Goal: Check status: Check status

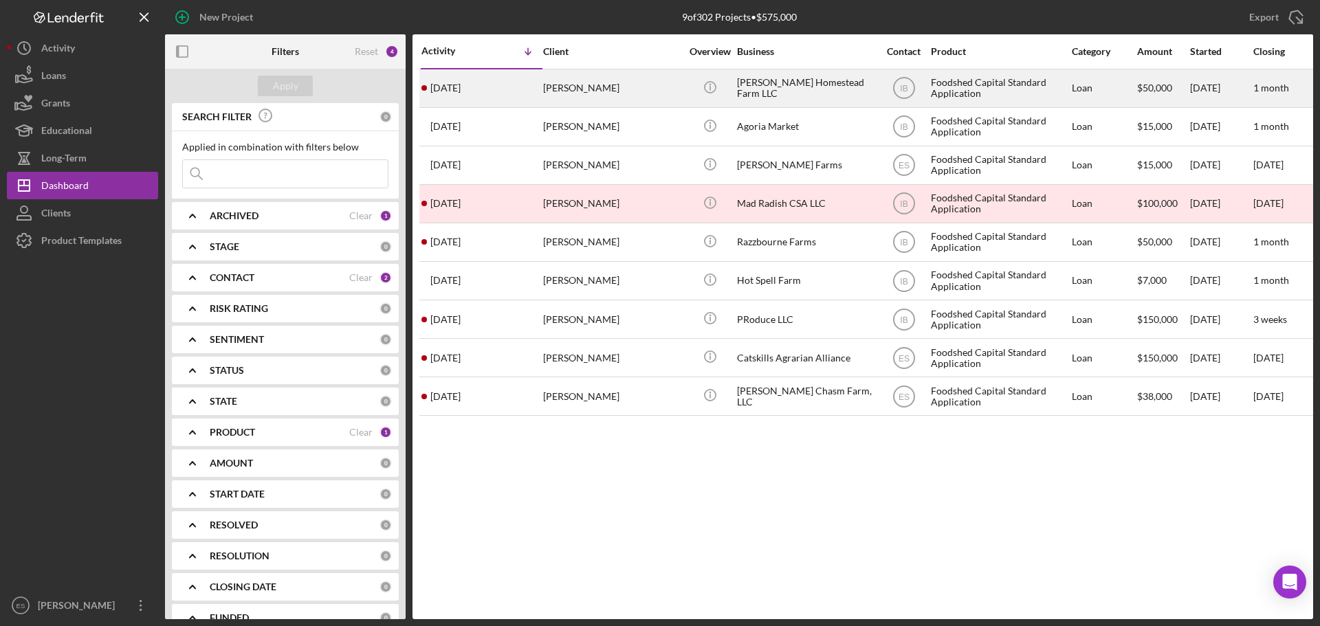
click at [651, 88] on div "[PERSON_NAME]" at bounding box center [611, 88] width 137 height 36
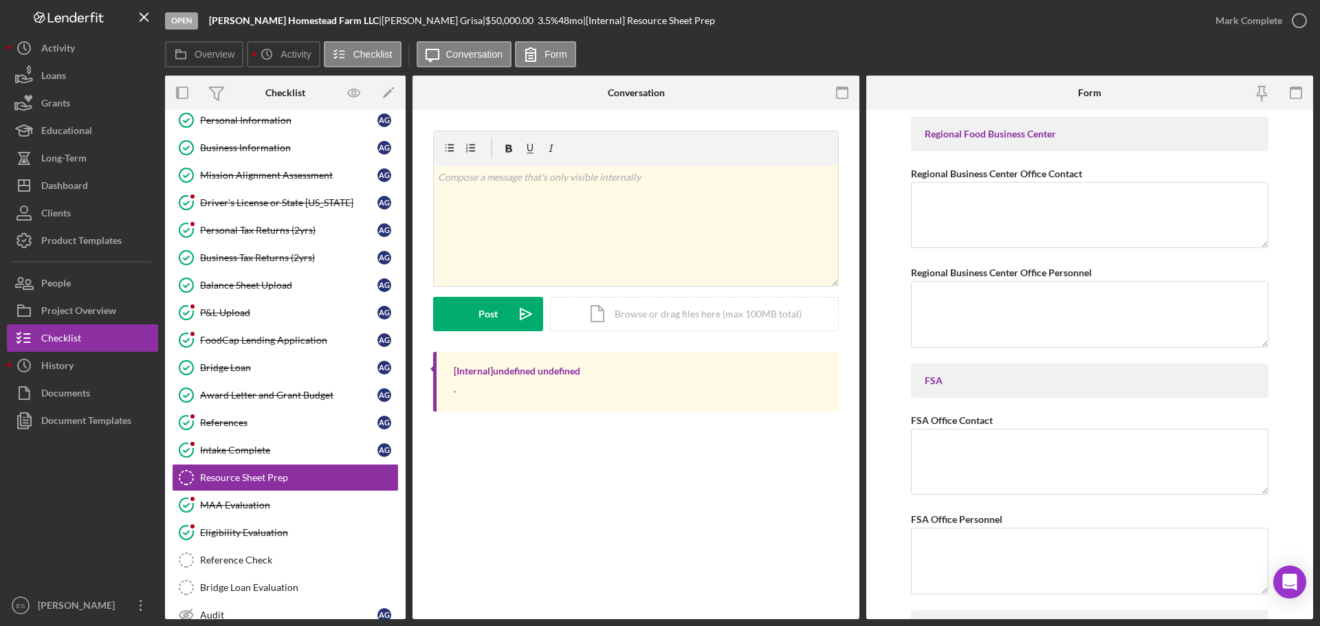
scroll to position [154, 0]
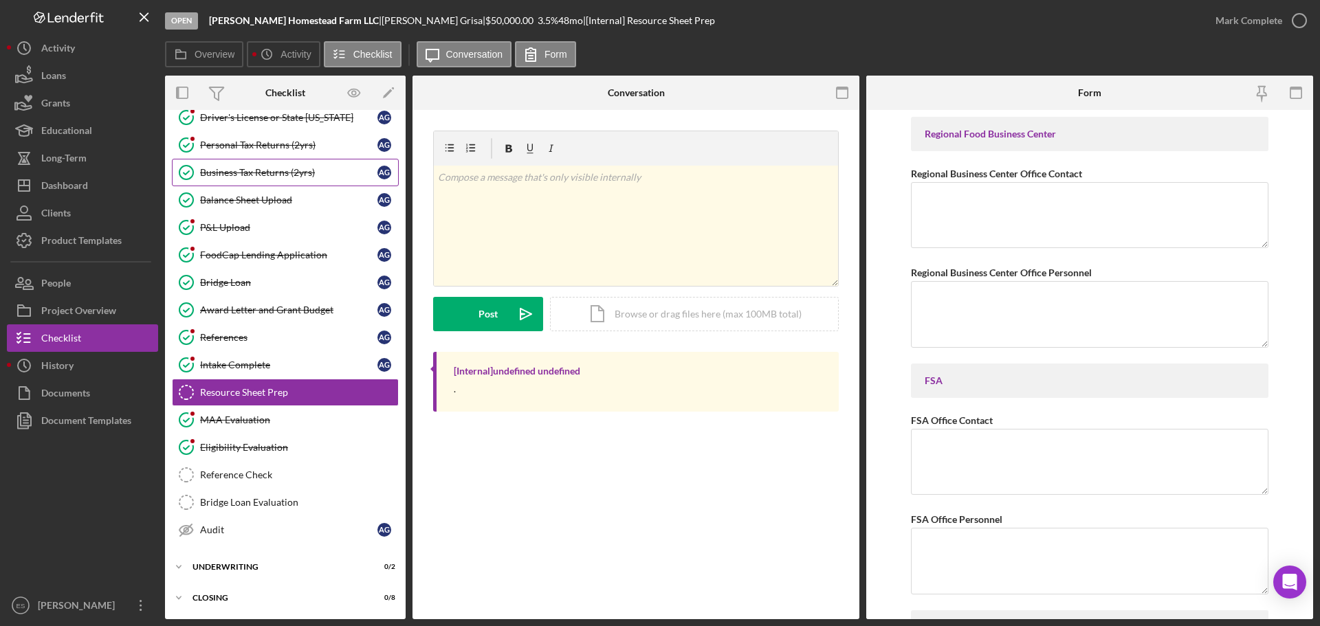
click at [281, 173] on div "Business Tax Returns (2yrs)" at bounding box center [288, 172] width 177 height 11
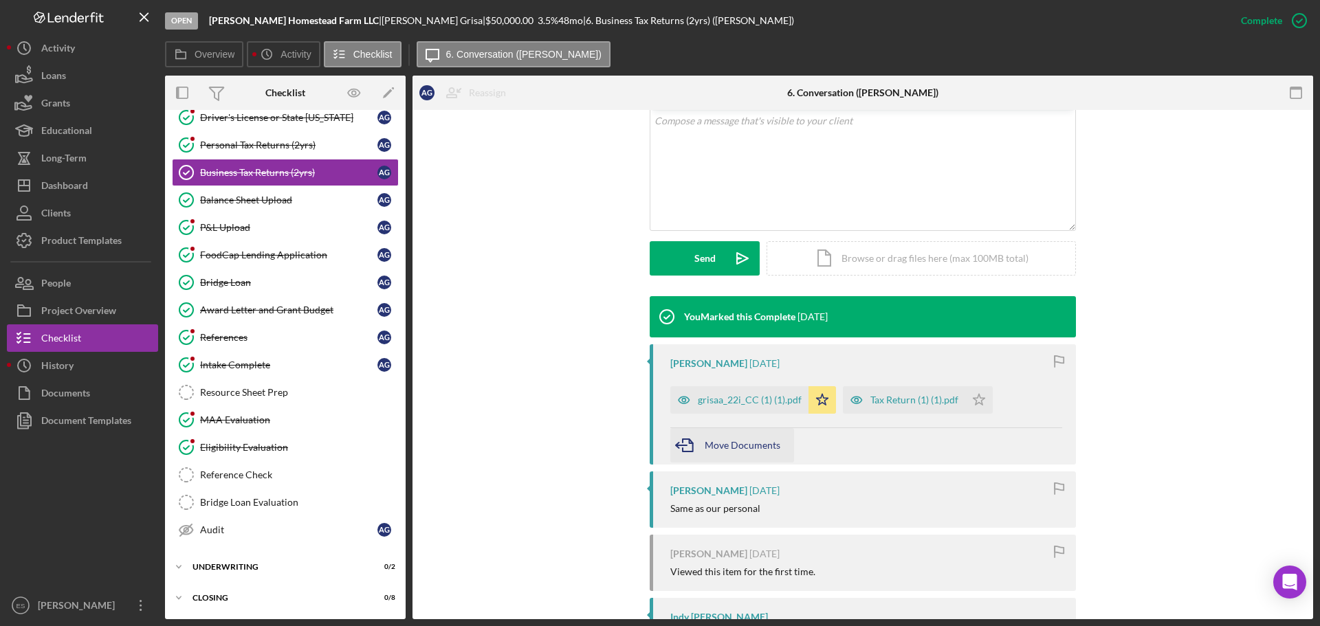
scroll to position [275, 0]
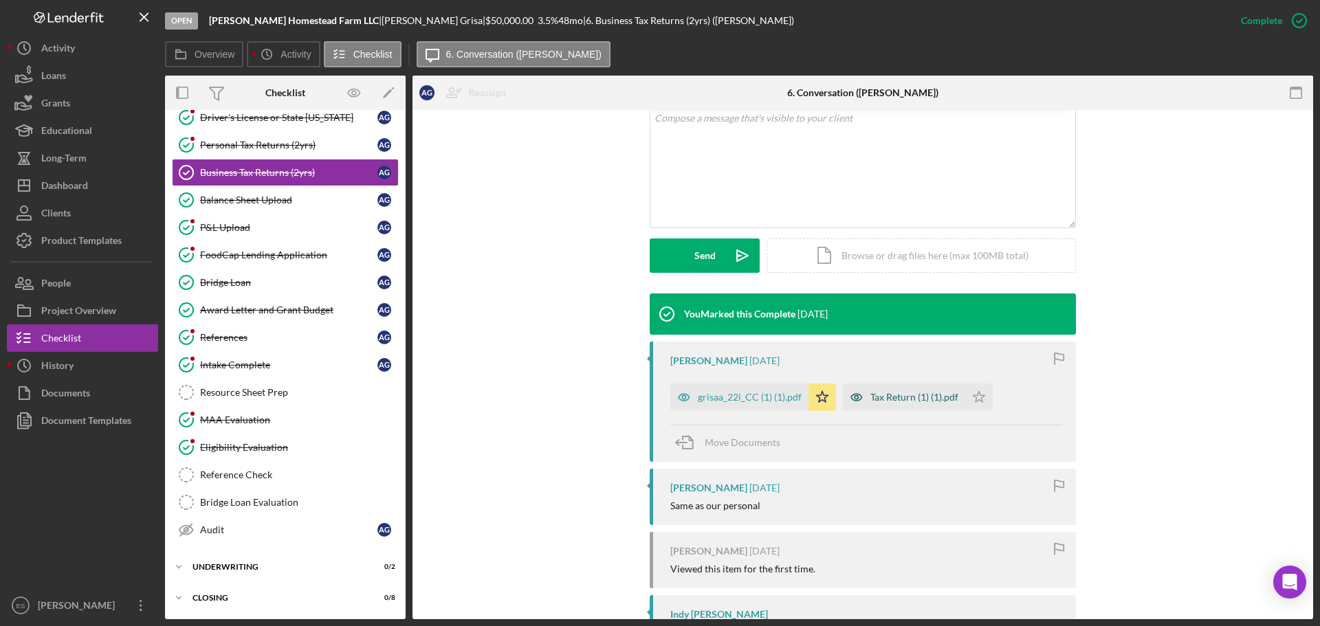
click at [900, 402] on div "Tax Return (1) (1).pdf" at bounding box center [914, 397] width 88 height 11
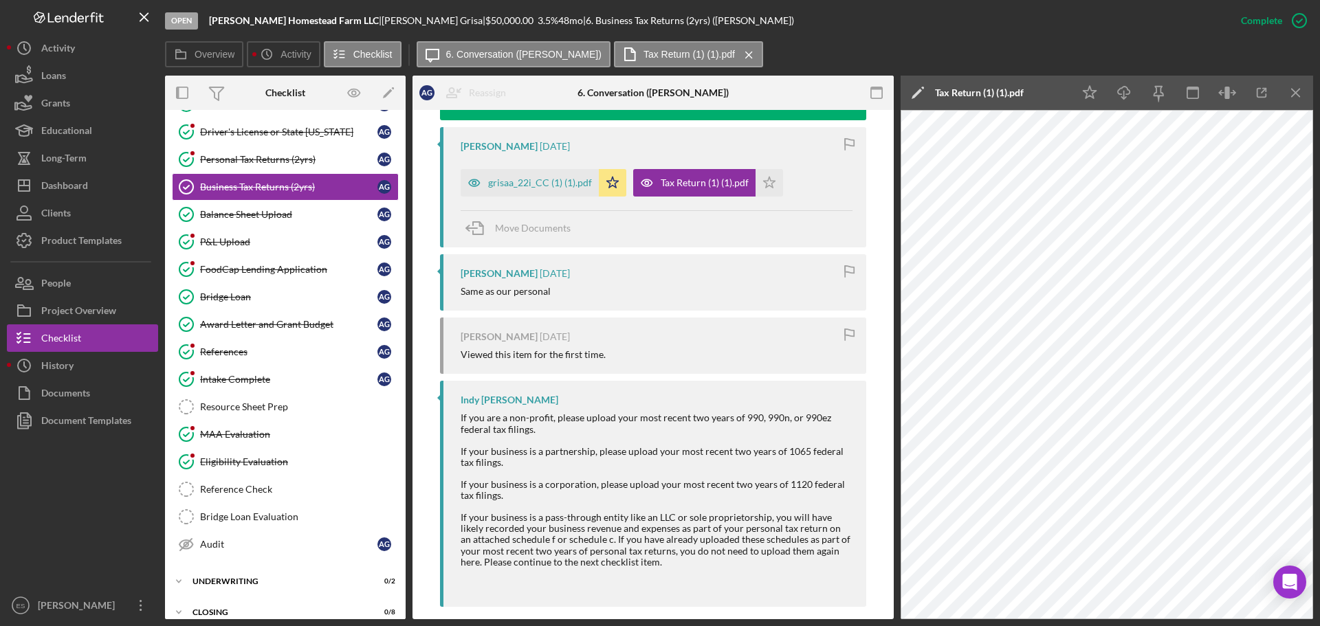
scroll to position [504, 0]
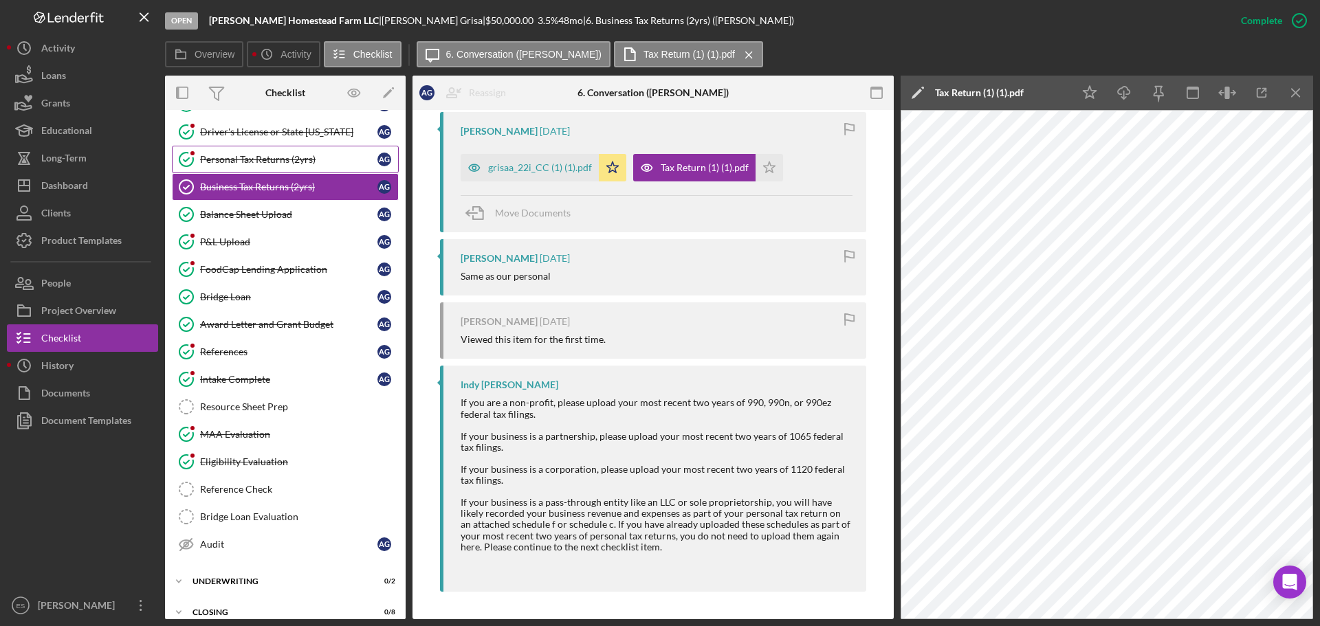
click at [255, 159] on div "Personal Tax Returns (2yrs)" at bounding box center [288, 159] width 177 height 11
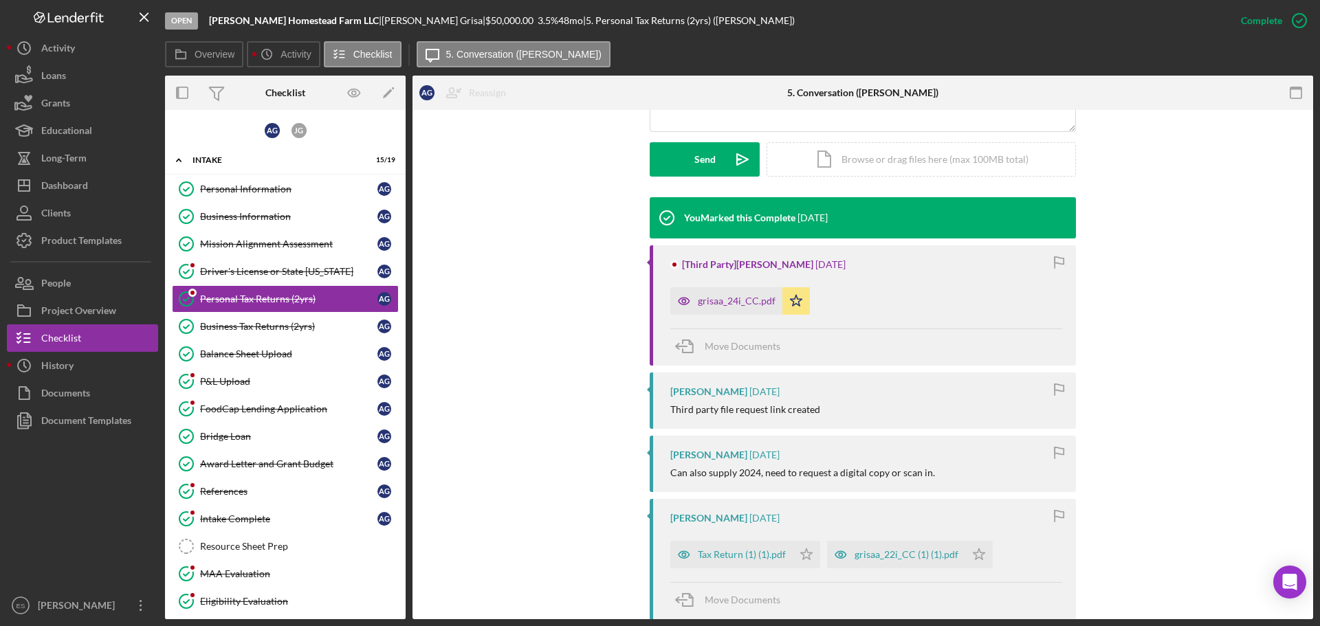
scroll to position [412, 0]
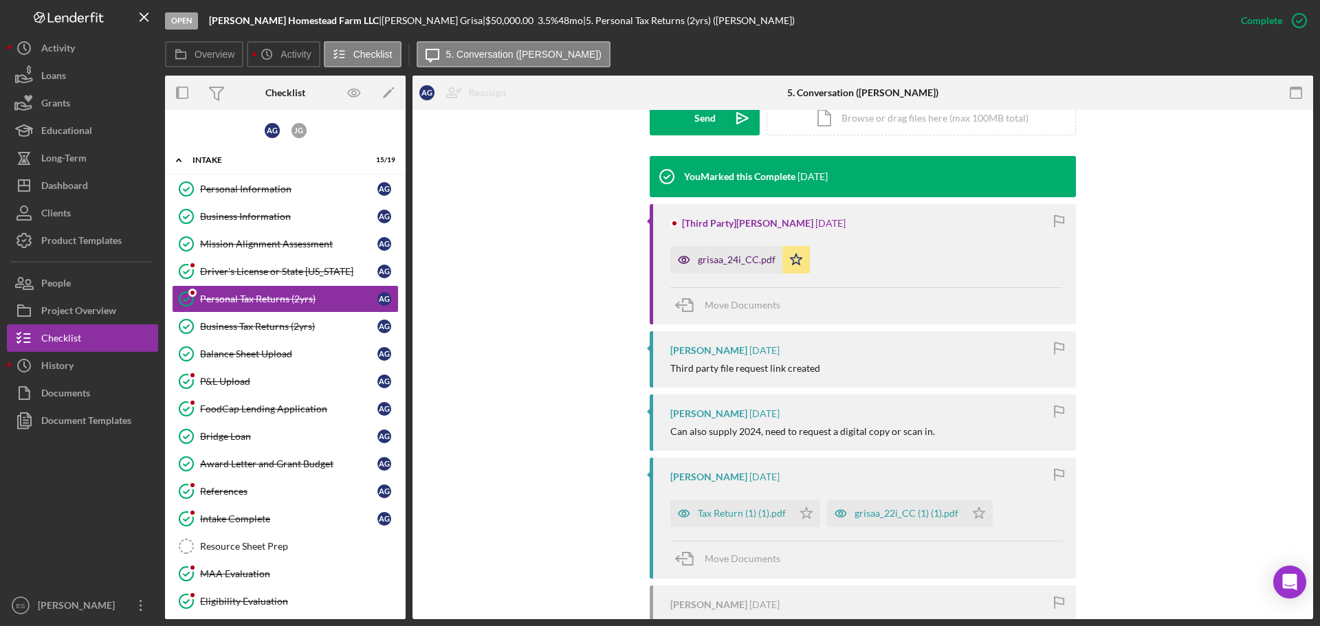
click at [731, 260] on div "grisaa_24i_CC.pdf" at bounding box center [737, 259] width 78 height 11
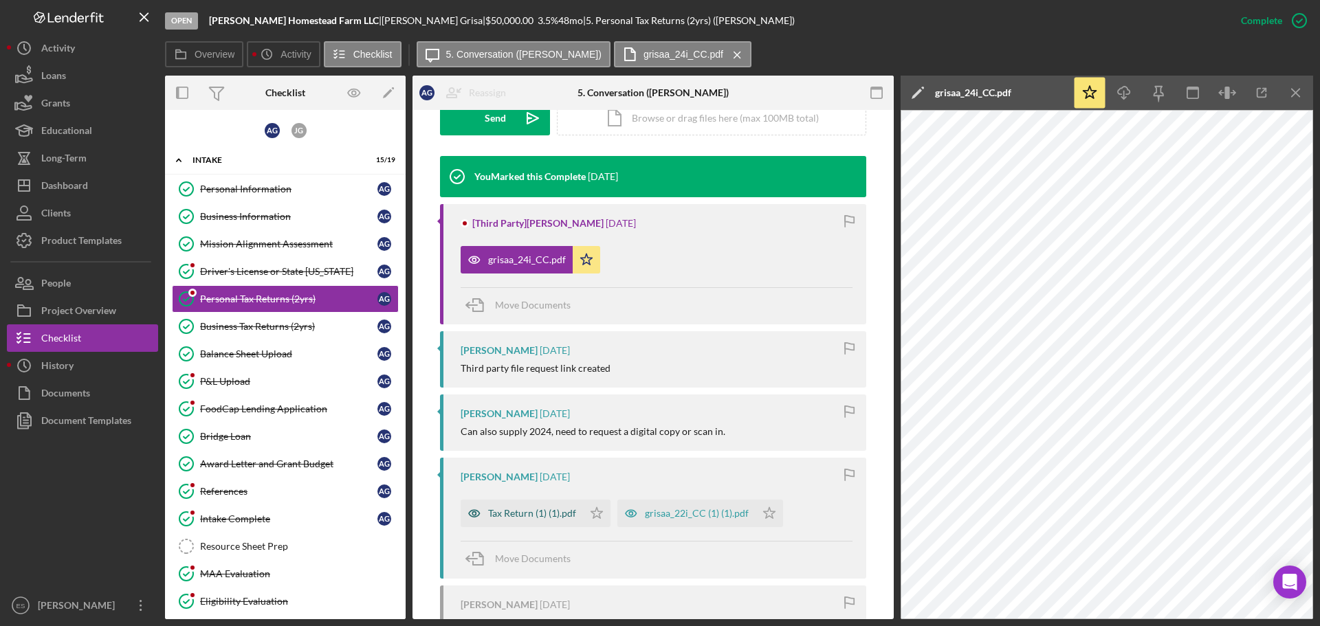
click at [522, 513] on div "Tax Return (1) (1).pdf" at bounding box center [532, 513] width 88 height 11
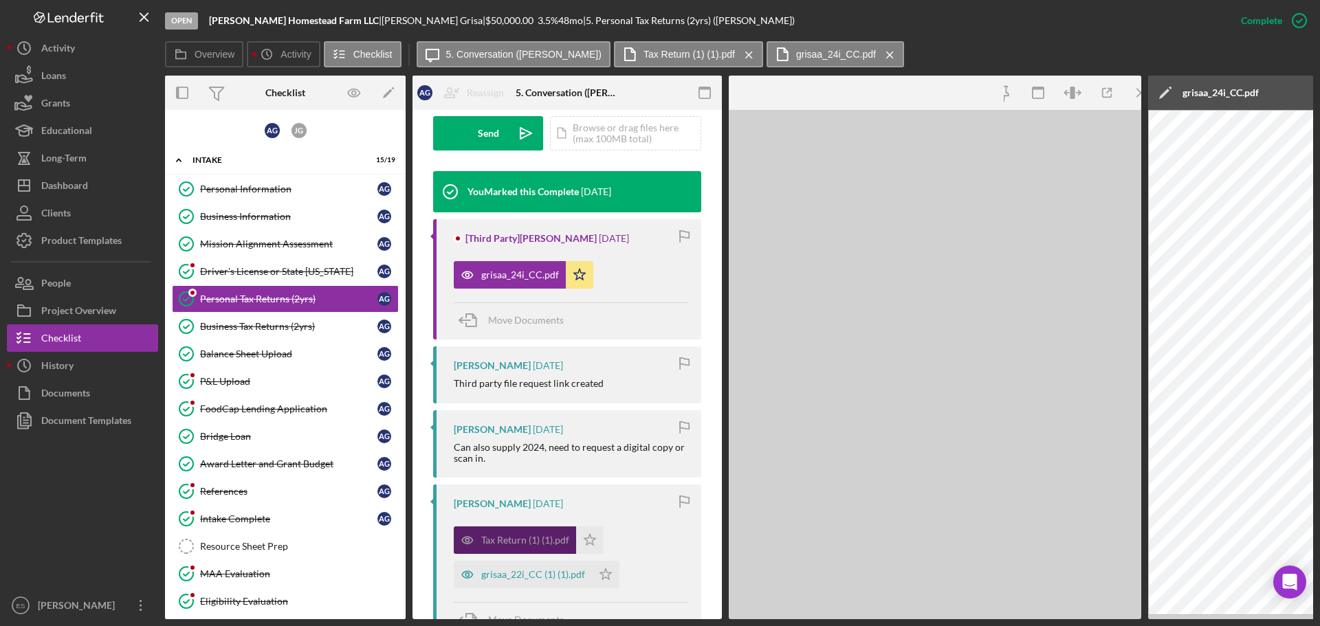
scroll to position [428, 0]
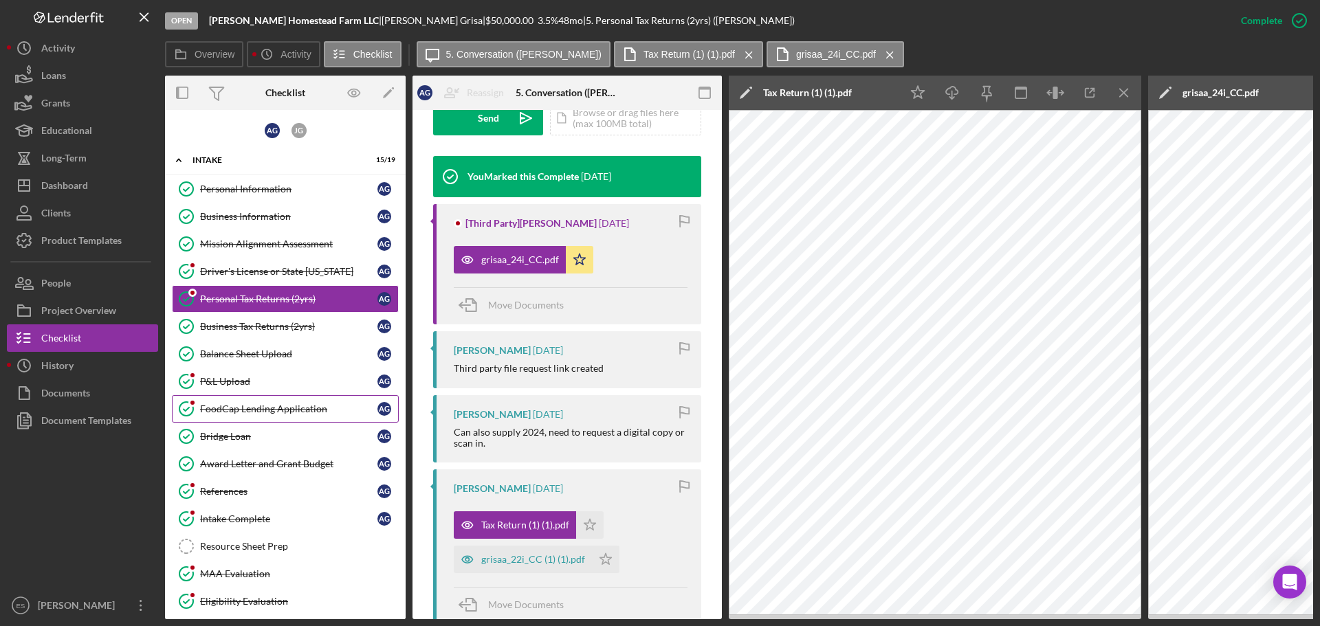
drag, startPoint x: 256, startPoint y: 403, endPoint x: 273, endPoint y: 402, distance: 17.2
click at [256, 403] on div "FoodCap Lending Application" at bounding box center [288, 408] width 177 height 11
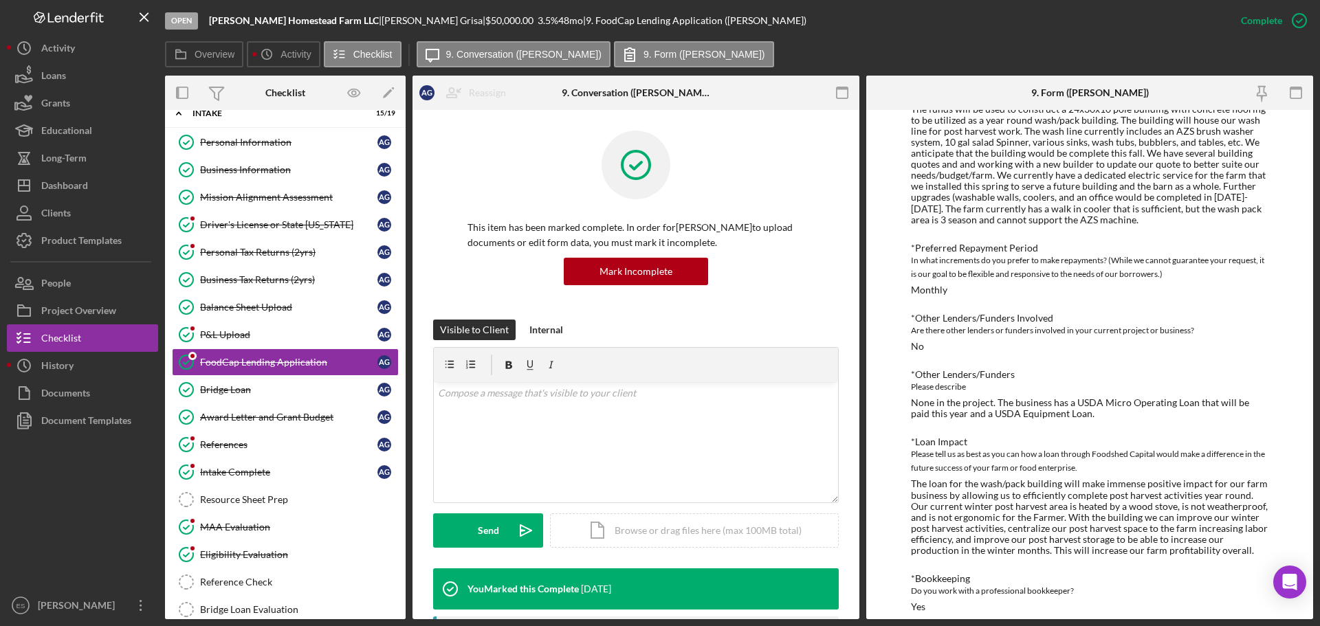
scroll to position [412, 0]
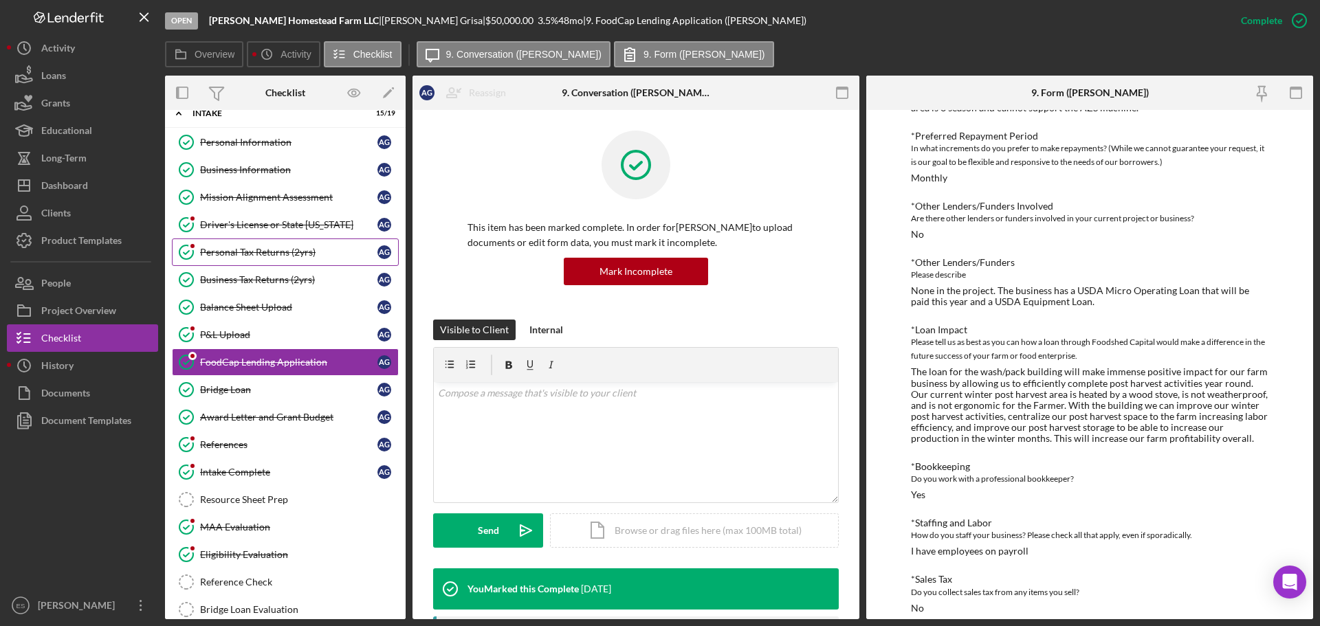
click at [267, 257] on div "Personal Tax Returns (2yrs)" at bounding box center [288, 252] width 177 height 11
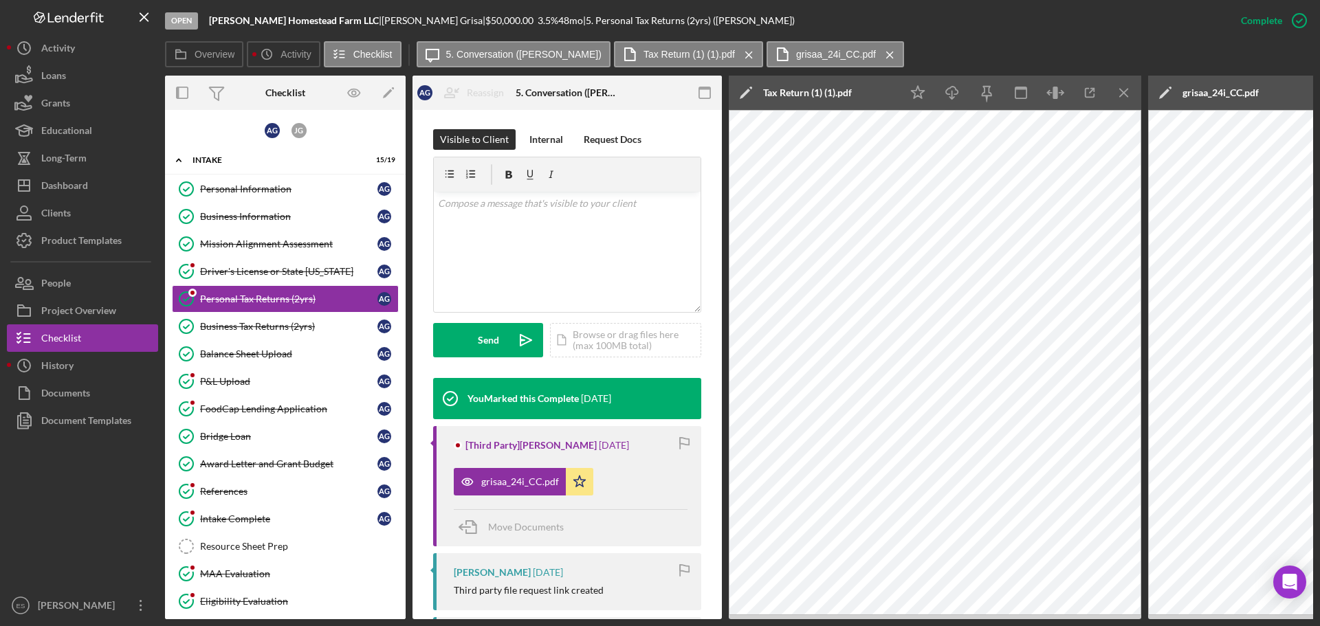
scroll to position [206, 0]
click at [96, 181] on button "Icon/Dashboard Dashboard" at bounding box center [82, 185] width 151 height 27
